Goal: Task Accomplishment & Management: Use online tool/utility

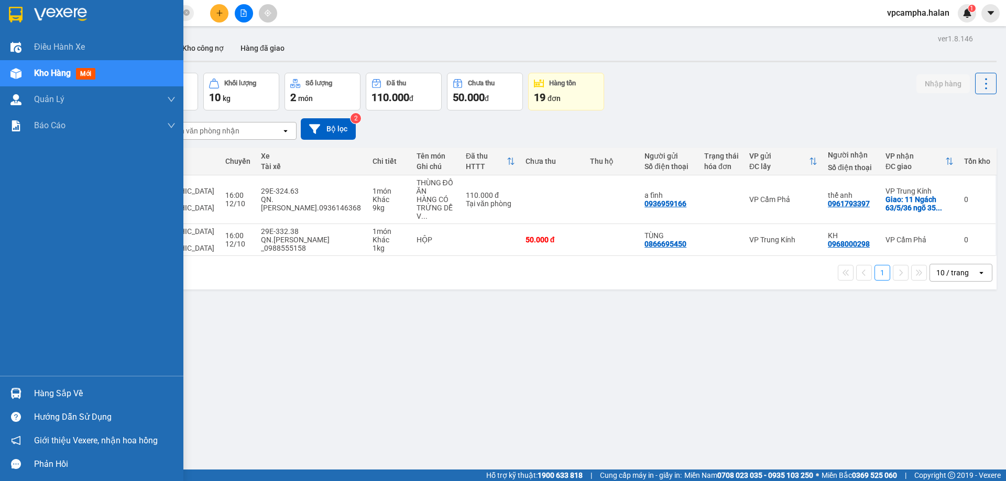
click at [47, 400] on div "Hàng sắp về" at bounding box center [104, 394] width 141 height 16
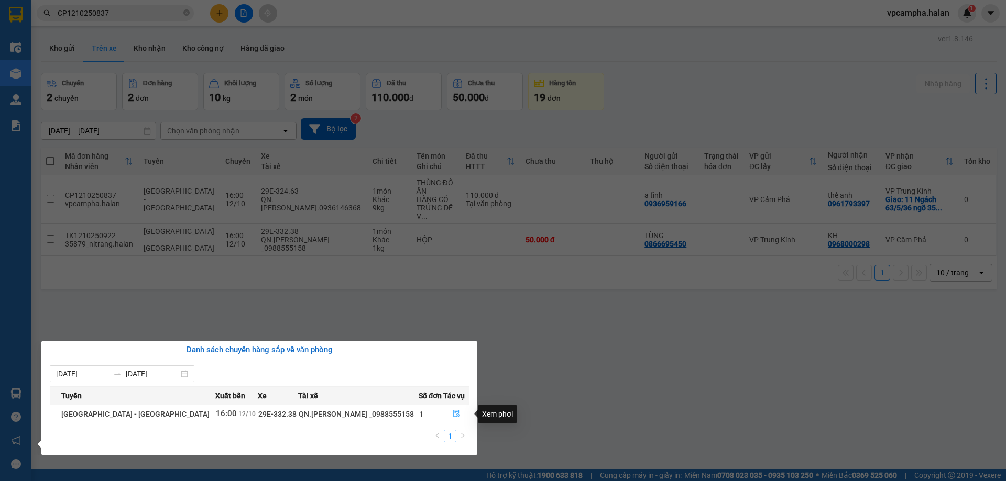
click at [453, 415] on icon "file-done" at bounding box center [456, 413] width 7 height 7
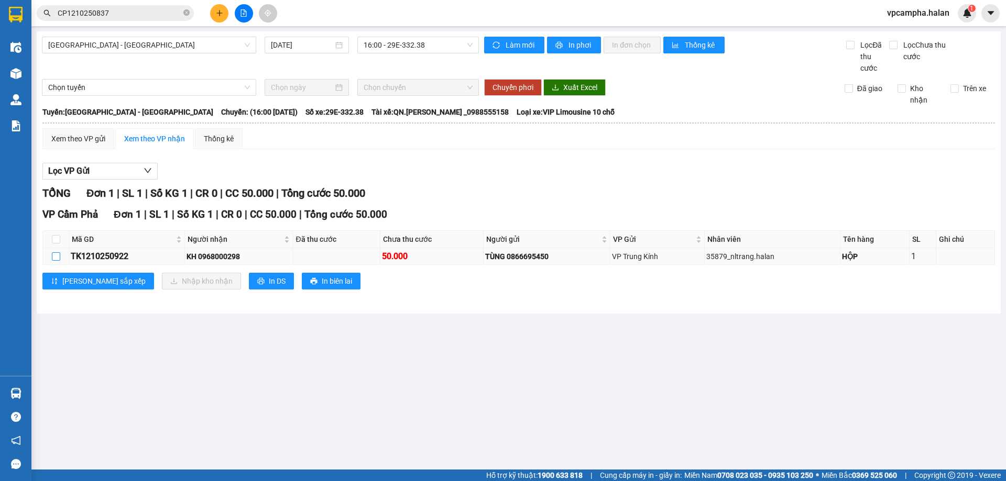
click at [57, 257] on input "checkbox" at bounding box center [56, 256] width 8 height 8
checkbox input "true"
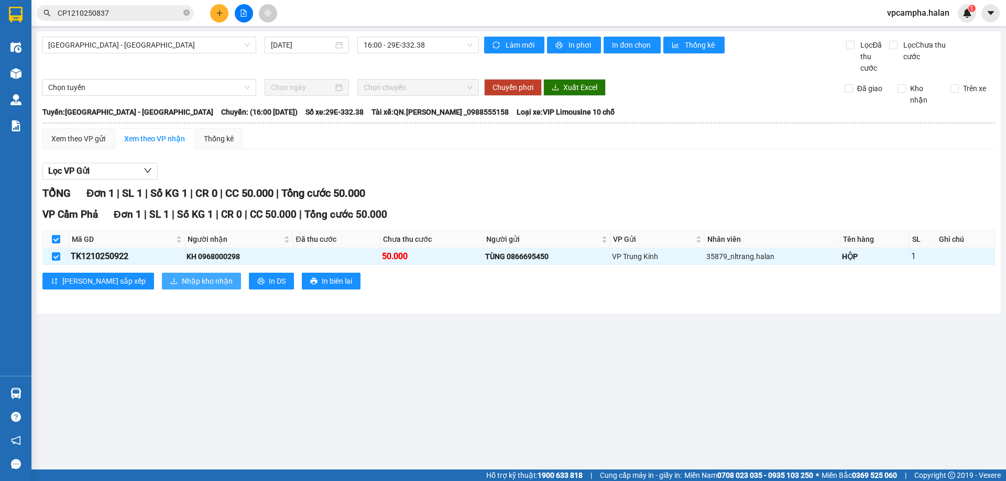
click at [182, 284] on span "Nhập kho nhận" at bounding box center [207, 281] width 51 height 12
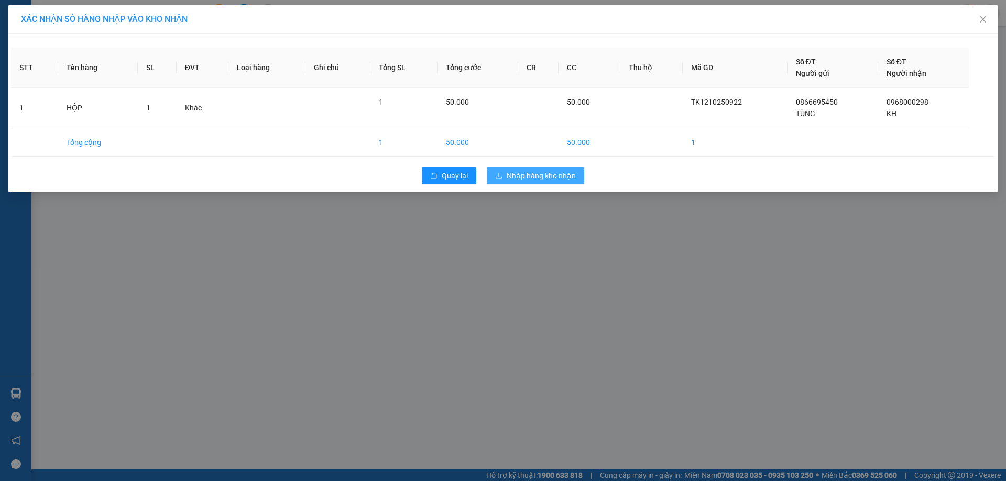
click at [526, 174] on span "Nhập hàng kho nhận" at bounding box center [540, 176] width 69 height 12
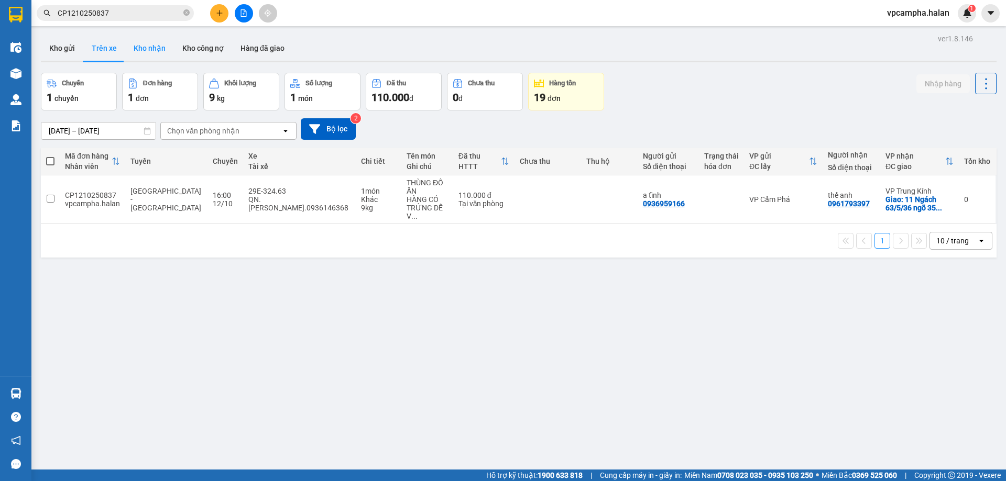
click at [156, 48] on button "Kho nhận" at bounding box center [149, 48] width 49 height 25
type input "14/08/2025 – 12/10/2025"
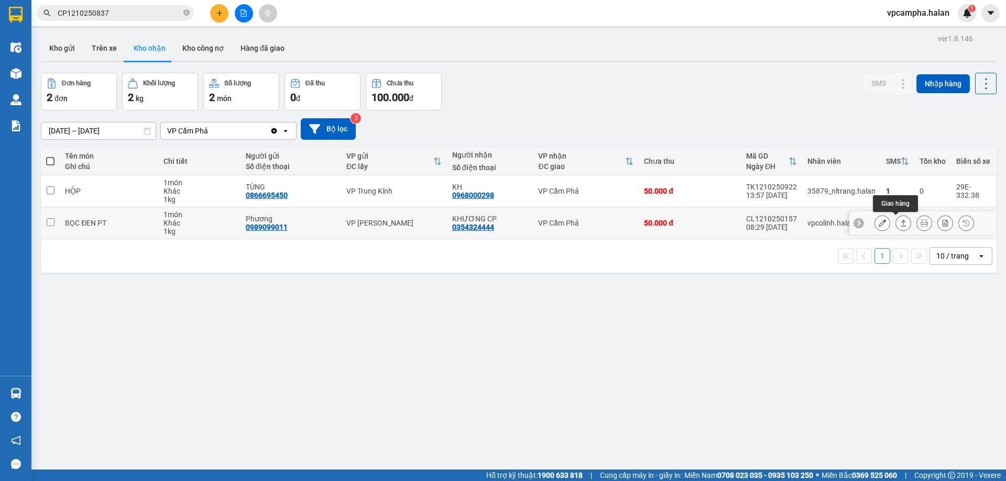
click at [899, 225] on icon at bounding box center [902, 222] width 7 height 7
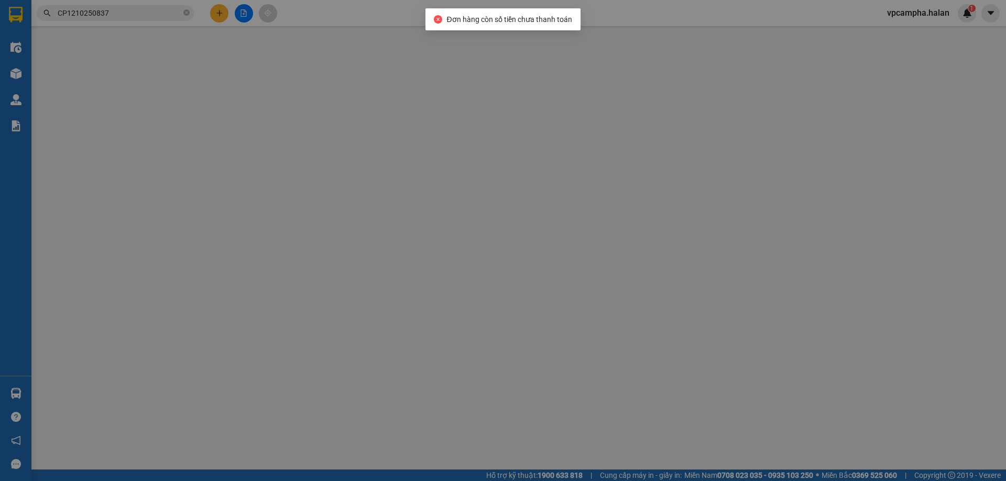
type input "0989099011"
type input "Phương"
type input "0354324444"
type input "KHƯƠNG CP"
type input "0"
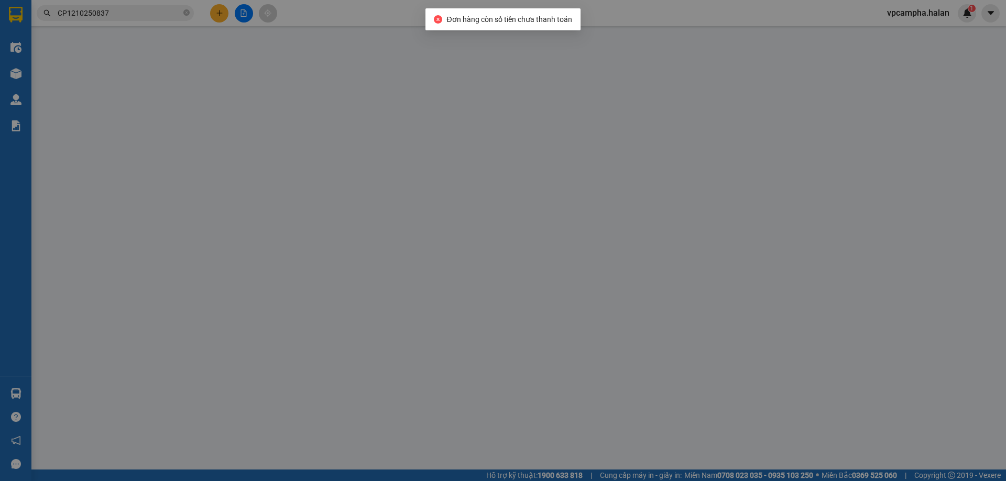
type input "50.000"
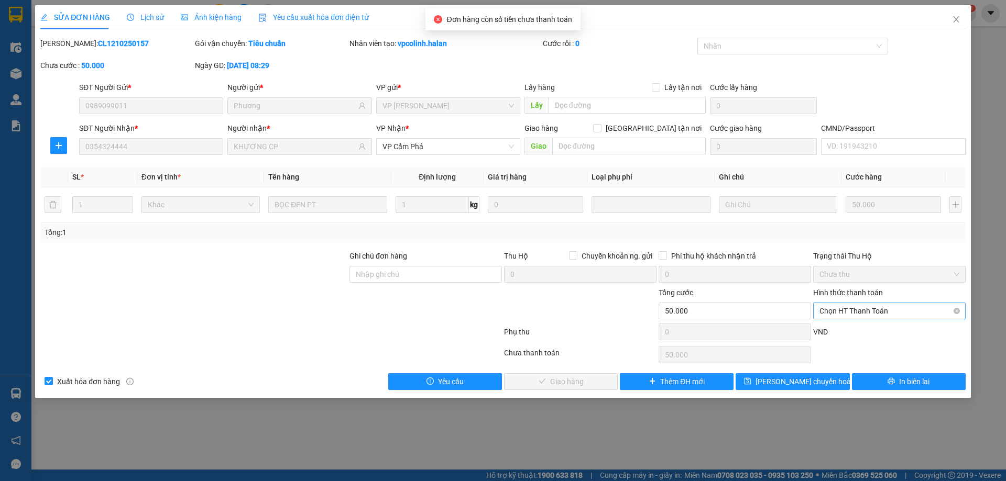
click at [851, 311] on span "Chọn HT Thanh Toán" at bounding box center [889, 311] width 140 height 16
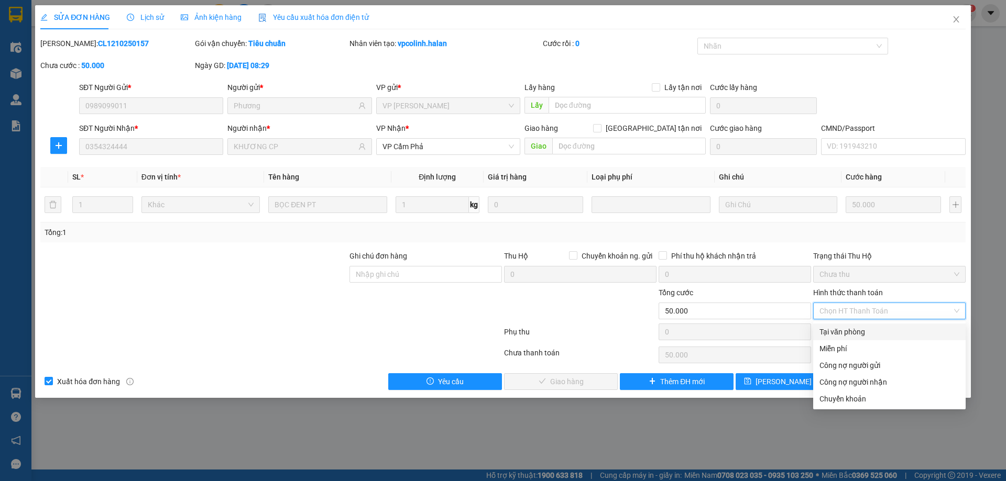
click at [846, 329] on div "Tại văn phòng" at bounding box center [889, 332] width 140 height 12
type input "0"
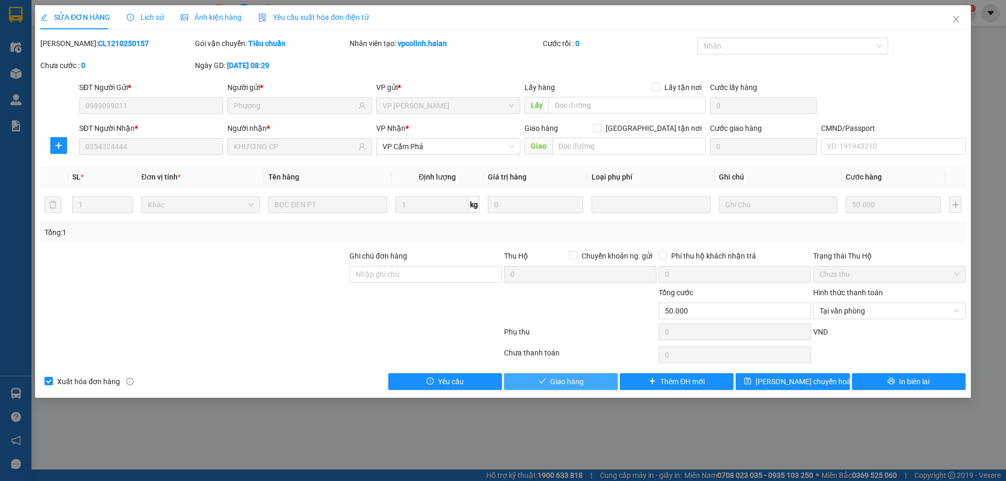
click at [581, 383] on span "Giao hàng" at bounding box center [567, 382] width 34 height 12
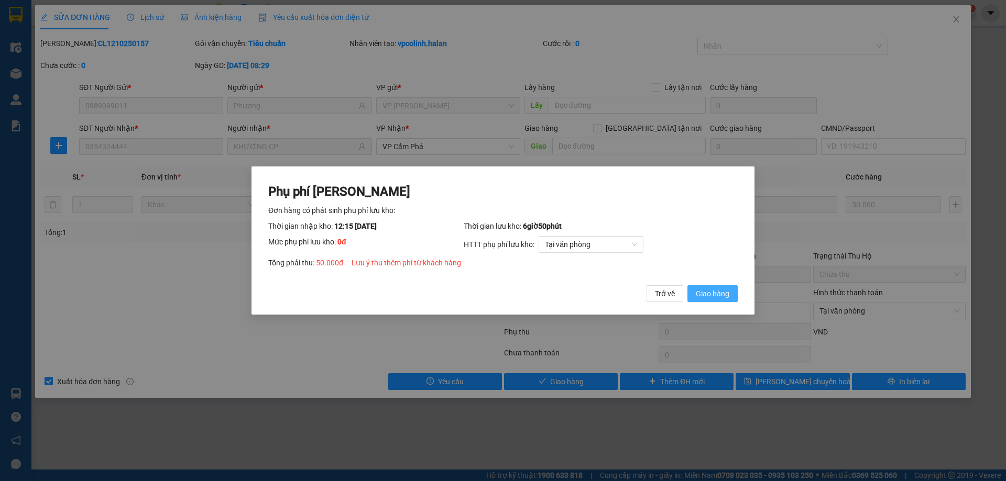
click at [709, 296] on span "Giao hàng" at bounding box center [713, 294] width 34 height 12
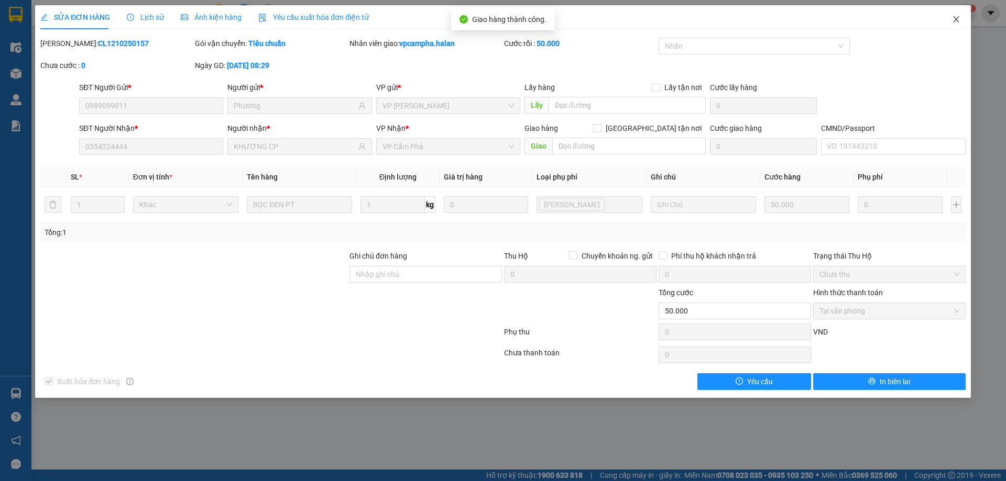
click at [955, 24] on span "Close" at bounding box center [955, 19] width 29 height 29
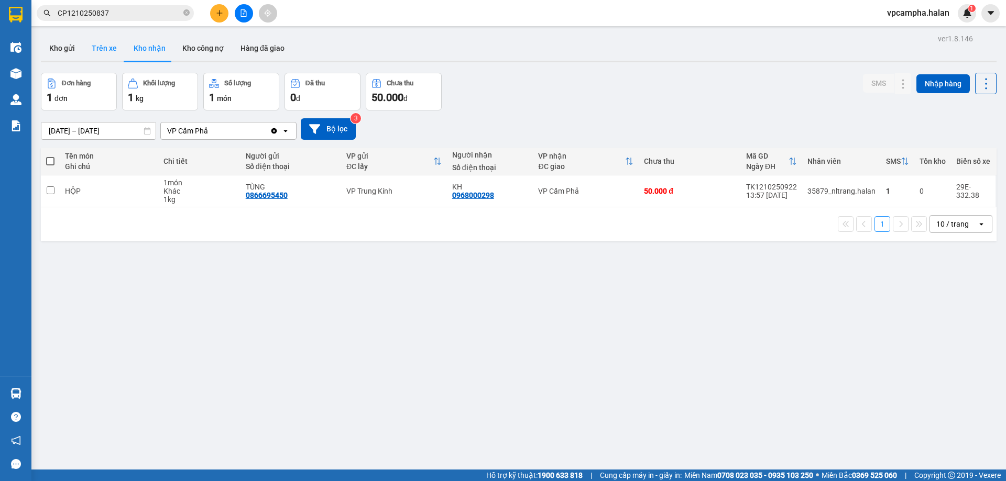
click at [101, 52] on button "Trên xe" at bounding box center [104, 48] width 42 height 25
type input "[DATE] – [DATE]"
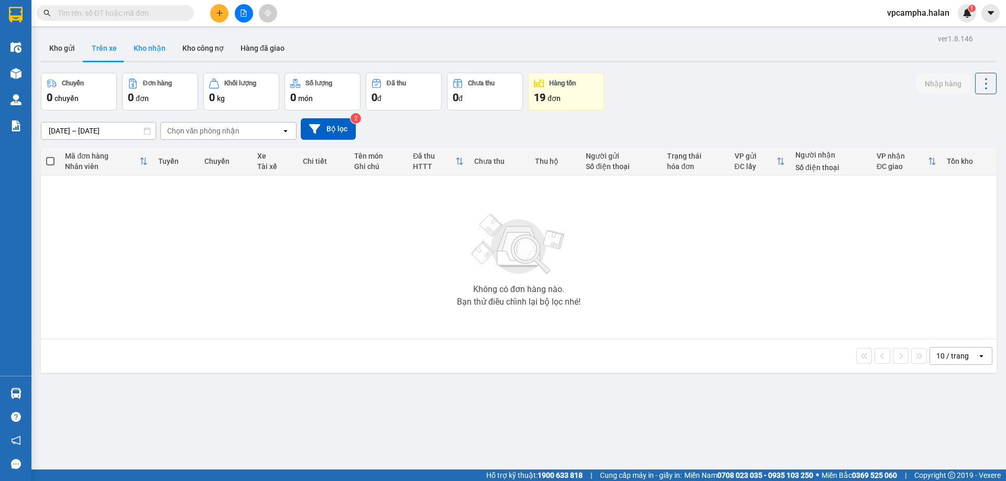
click at [145, 46] on button "Kho nhận" at bounding box center [149, 48] width 49 height 25
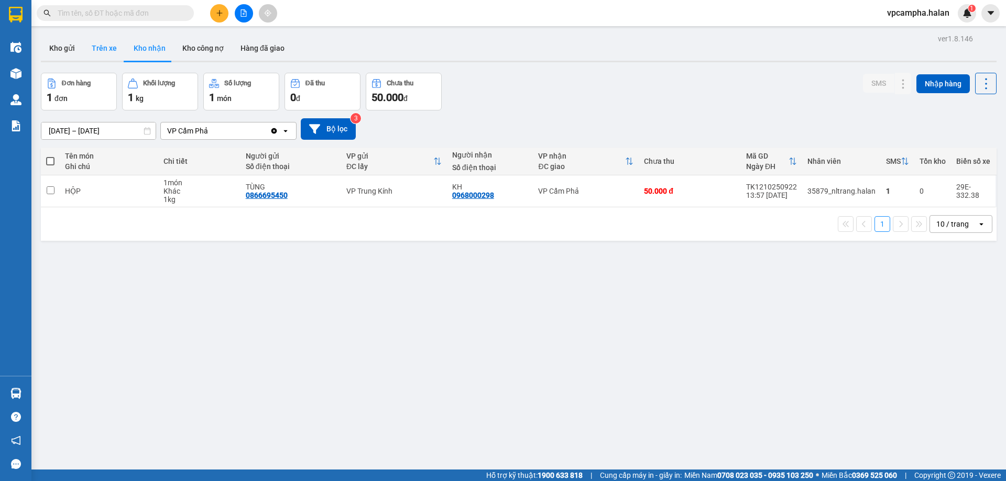
click at [105, 49] on button "Trên xe" at bounding box center [104, 48] width 42 height 25
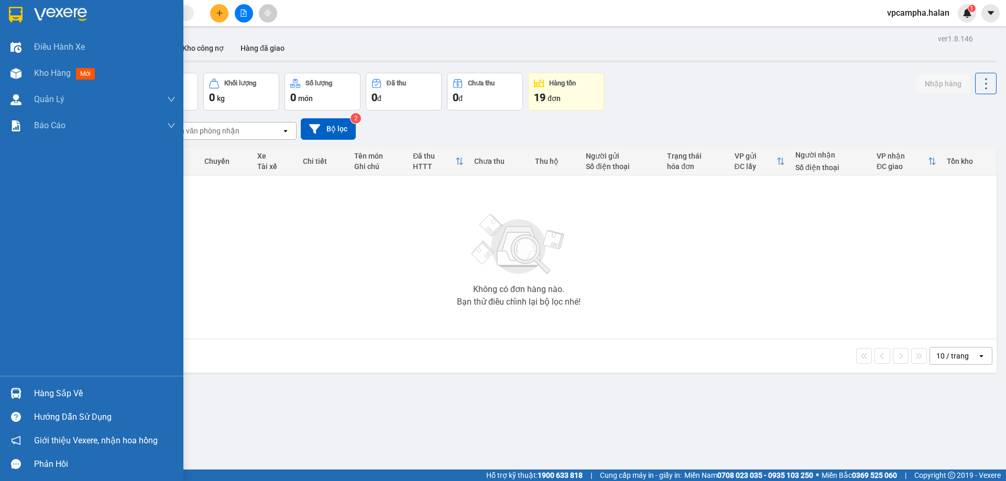
click at [40, 392] on div "Hàng sắp về" at bounding box center [104, 394] width 141 height 16
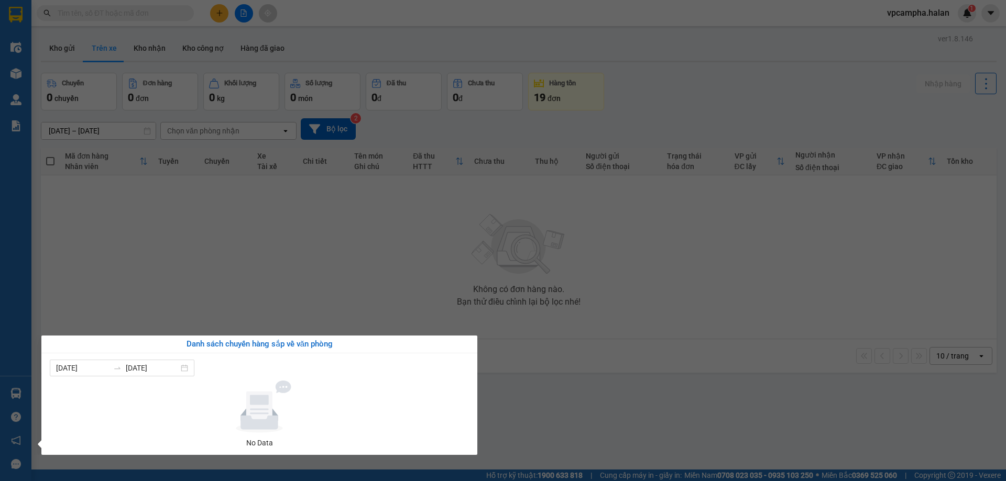
click at [159, 243] on section "Kết quả tìm kiếm ( 0 ) Bộ lọc No Data vpcampha.halan 1 Điều hành xe Kho hàng mớ…" at bounding box center [503, 240] width 1006 height 481
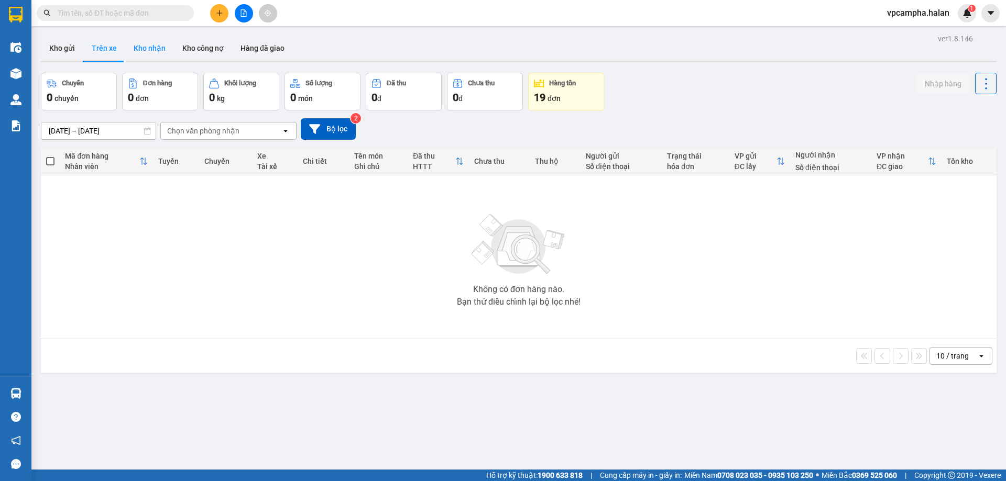
click at [156, 46] on button "Kho nhận" at bounding box center [149, 48] width 49 height 25
type input "14/08/2025 – 12/10/2025"
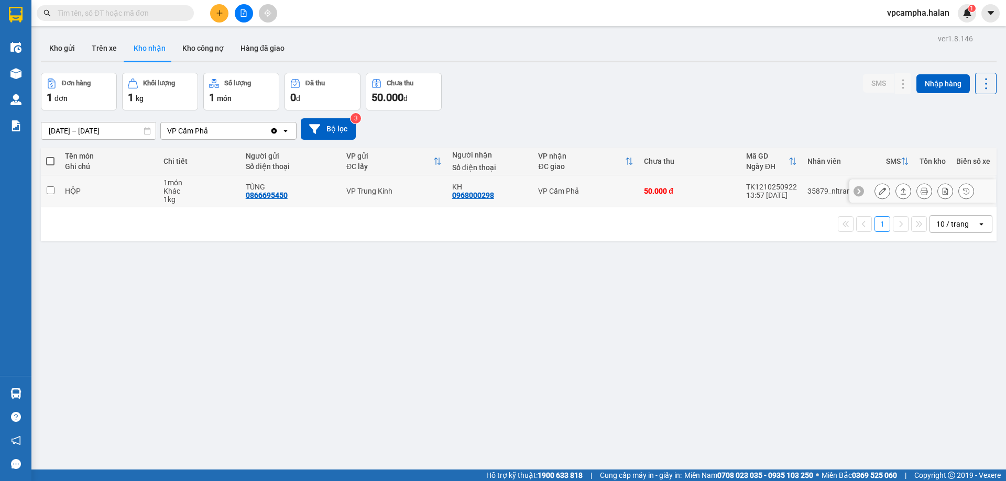
click at [50, 192] on input "checkbox" at bounding box center [51, 190] width 8 height 8
checkbox input "true"
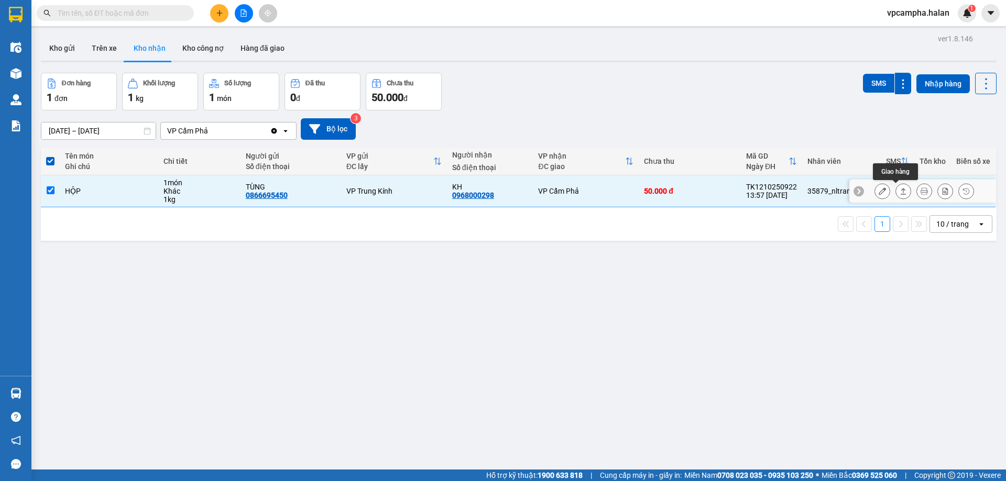
click at [899, 193] on icon at bounding box center [902, 191] width 7 height 7
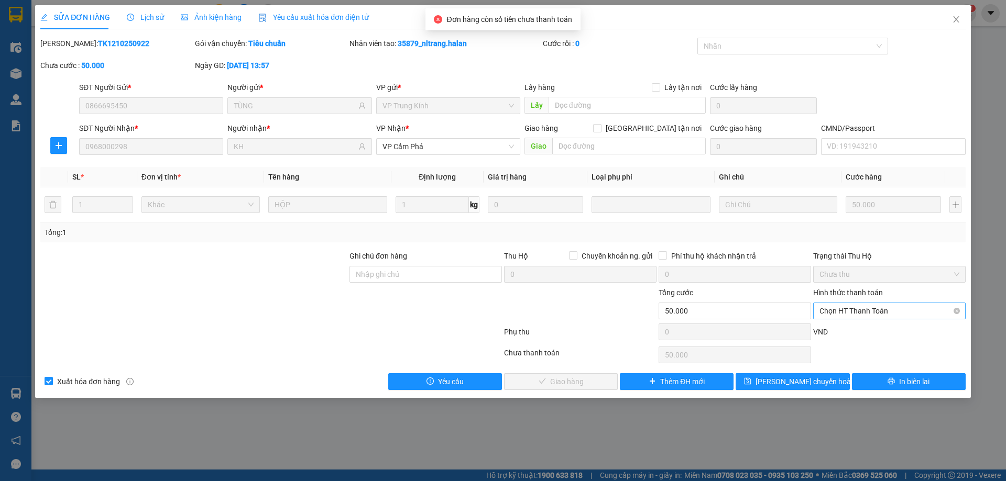
click at [889, 312] on span "Chọn HT Thanh Toán" at bounding box center [889, 311] width 140 height 16
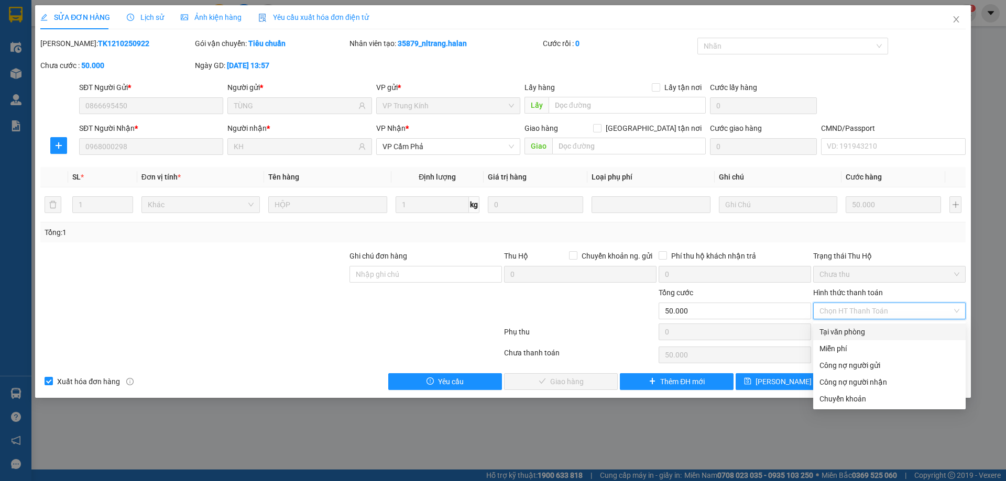
click at [854, 335] on div "Tại văn phòng" at bounding box center [889, 332] width 140 height 12
type input "0"
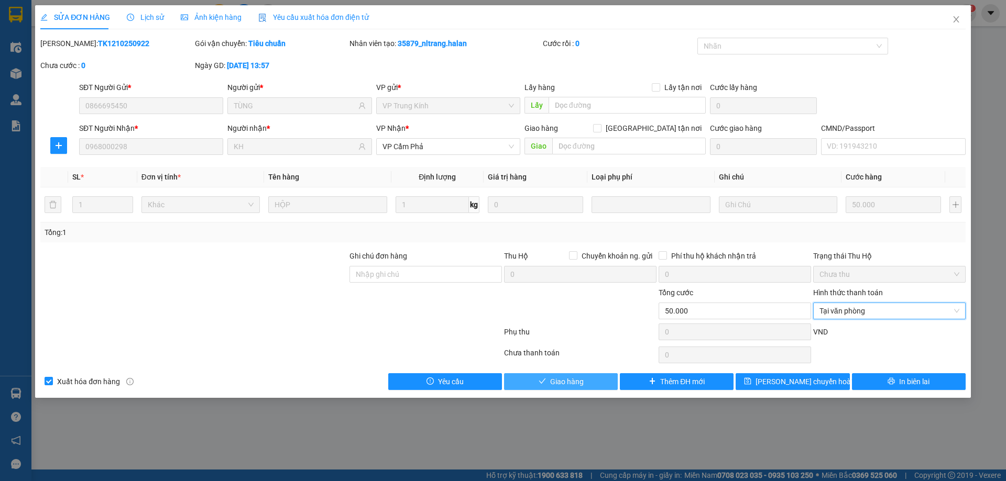
click at [592, 376] on button "Giao hàng" at bounding box center [561, 381] width 114 height 17
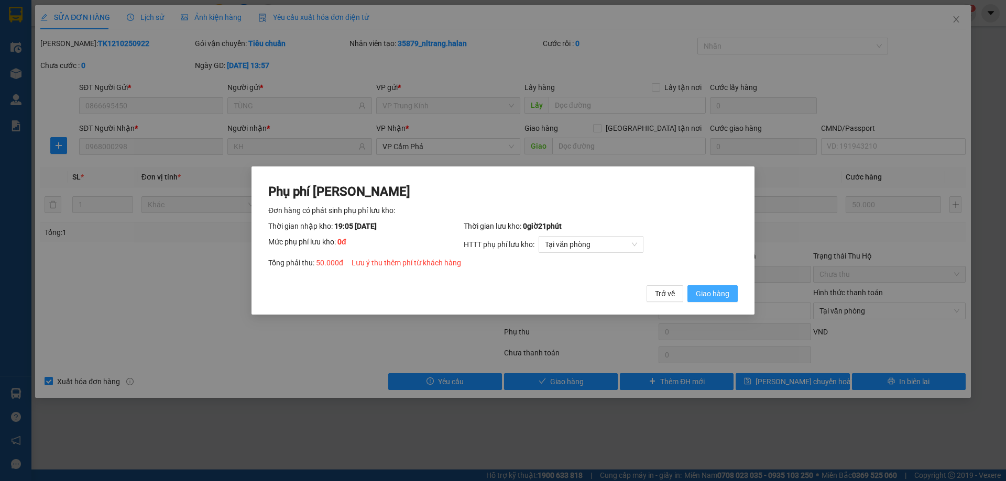
click at [709, 289] on span "Giao hàng" at bounding box center [713, 294] width 34 height 12
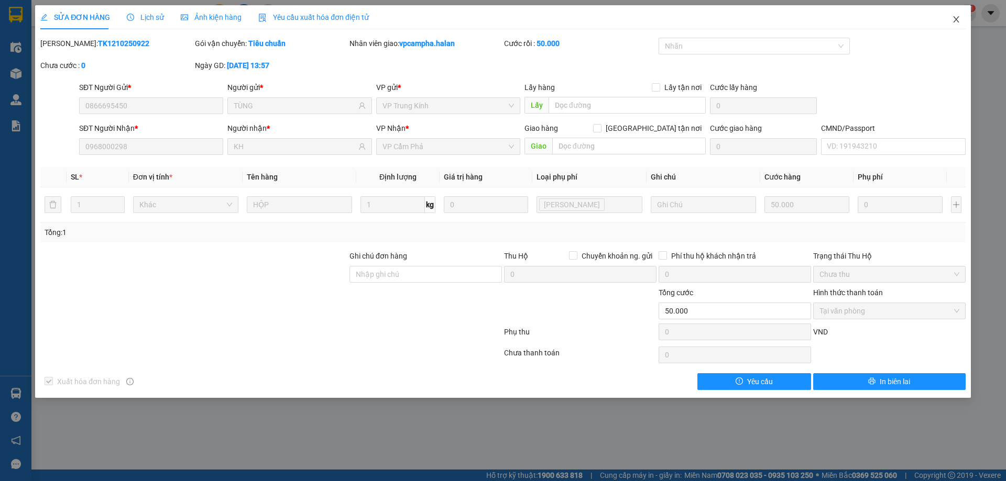
click at [955, 16] on icon "close" at bounding box center [956, 19] width 8 height 8
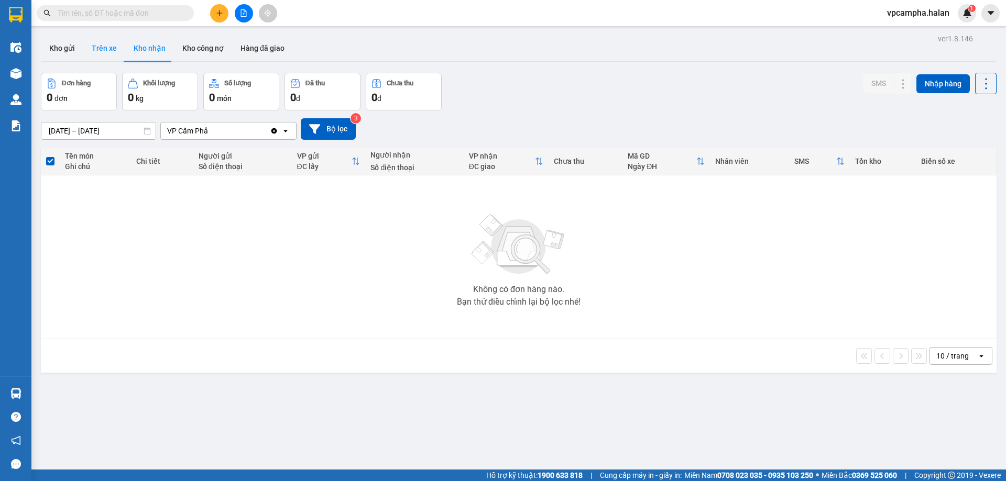
click at [98, 53] on button "Trên xe" at bounding box center [104, 48] width 42 height 25
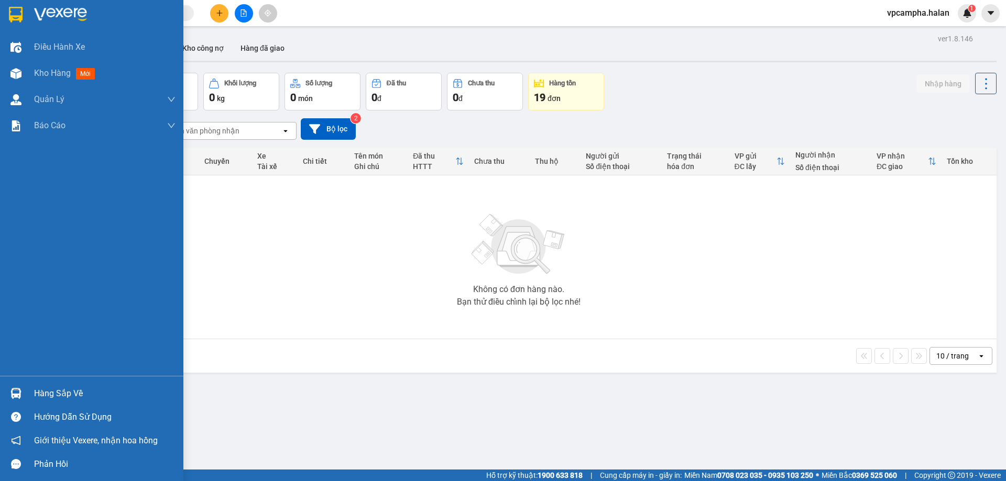
click at [54, 396] on div "Hàng sắp về" at bounding box center [104, 394] width 141 height 16
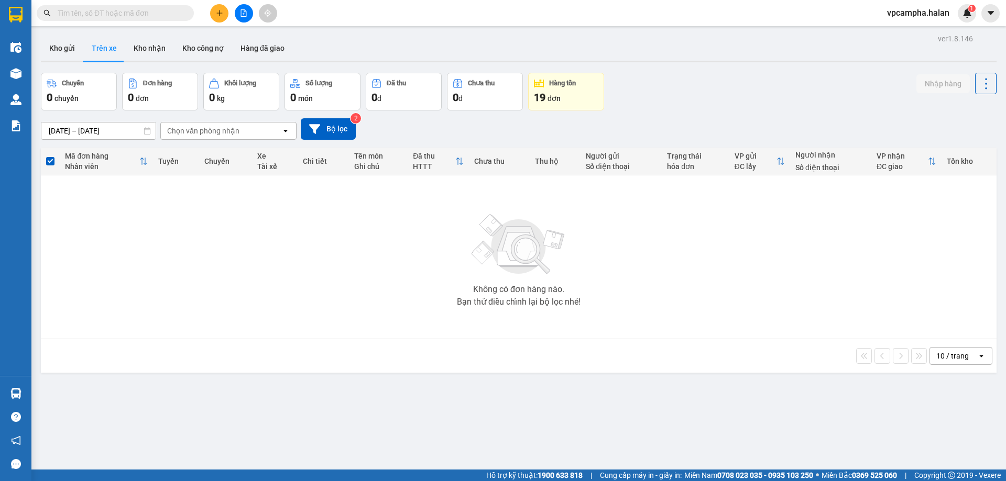
click at [246, 251] on section "Kết quả tìm kiếm ( 0 ) Bộ lọc No Data vpcampha.halan 1 Điều hành xe Kho hàng mớ…" at bounding box center [503, 240] width 1006 height 481
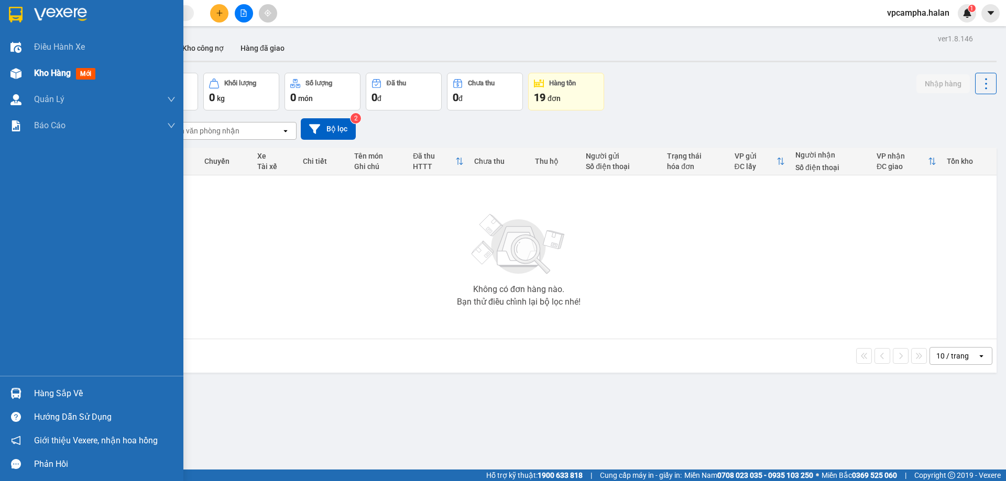
click at [38, 70] on span "Kho hàng" at bounding box center [52, 73] width 37 height 10
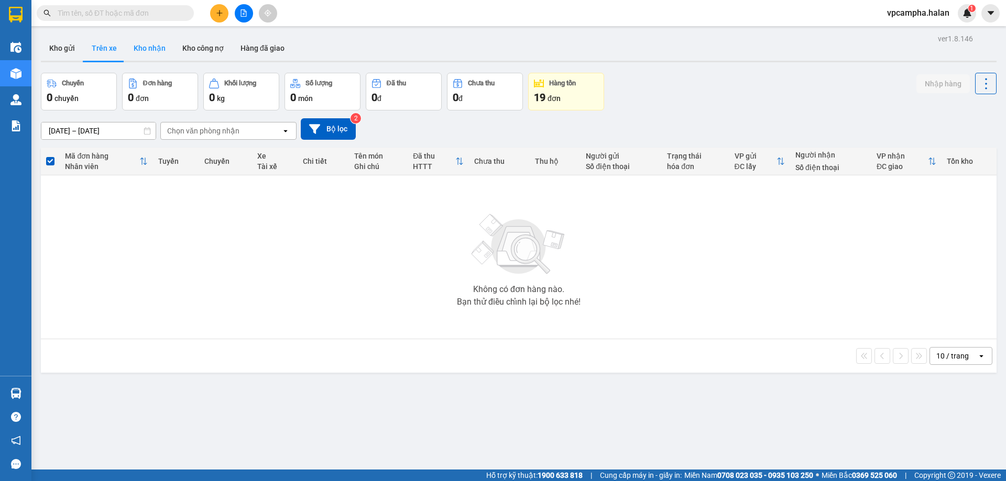
click at [152, 51] on button "Kho nhận" at bounding box center [149, 48] width 49 height 25
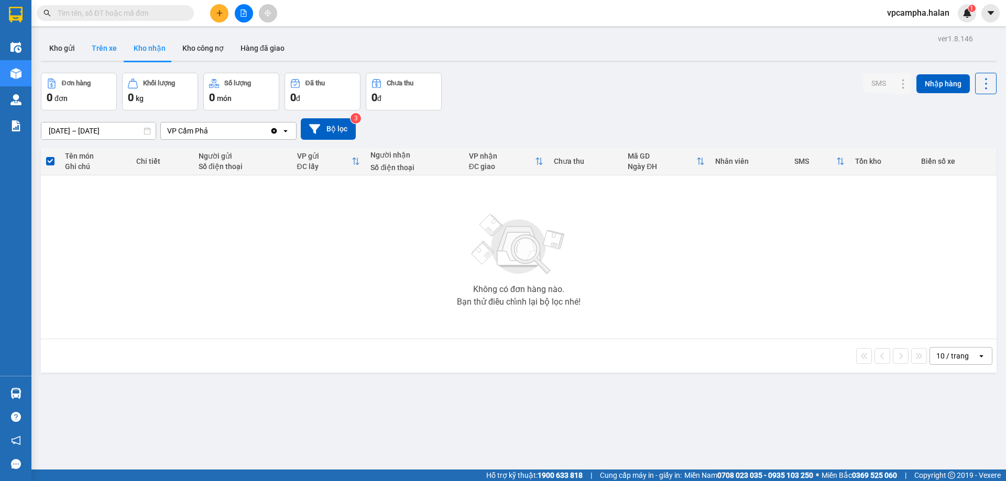
click at [101, 52] on button "Trên xe" at bounding box center [104, 48] width 42 height 25
type input "[DATE] – [DATE]"
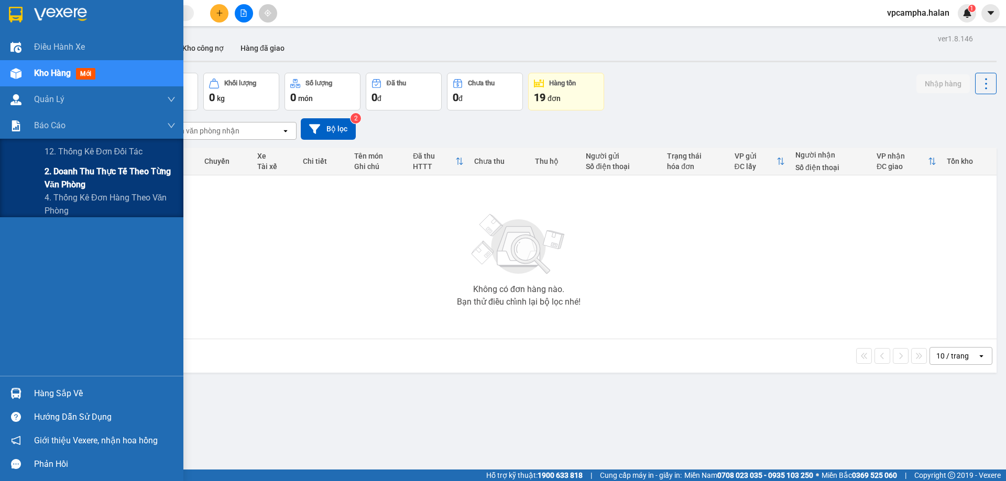
click at [48, 174] on span "2. Doanh thu thực tế theo từng văn phòng" at bounding box center [110, 178] width 131 height 26
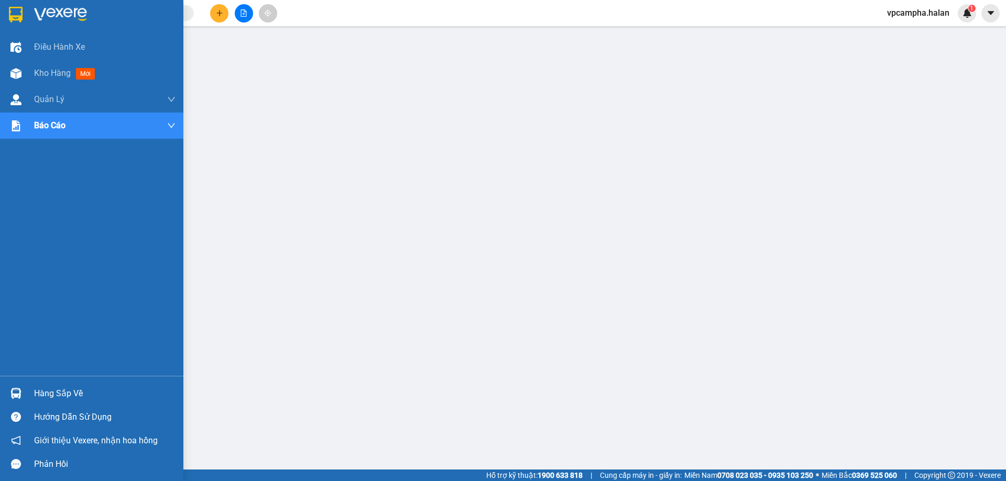
click at [27, 393] on div "Hàng sắp về" at bounding box center [91, 394] width 183 height 24
